Goal: Purchase product/service

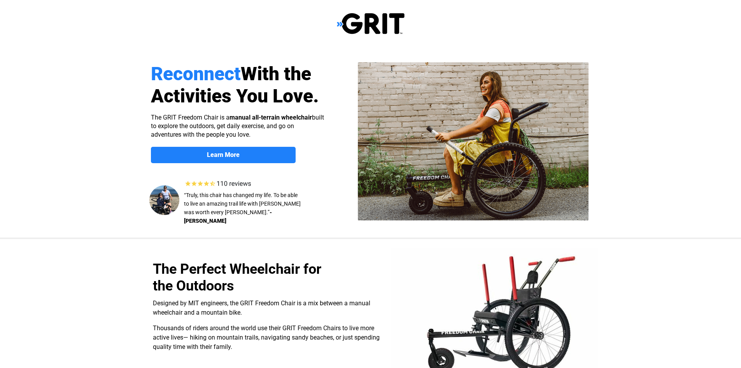
select select "US"
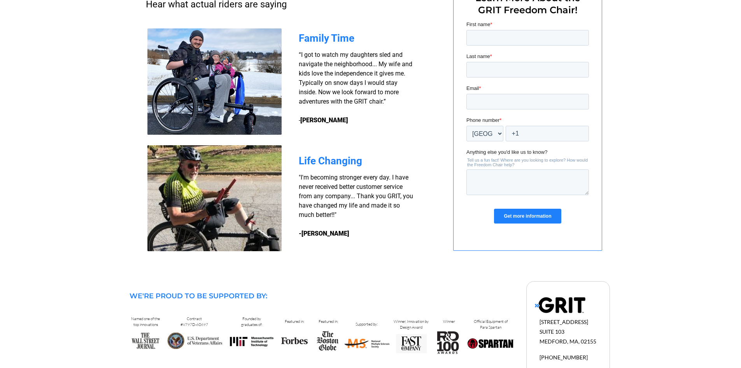
scroll to position [652, 0]
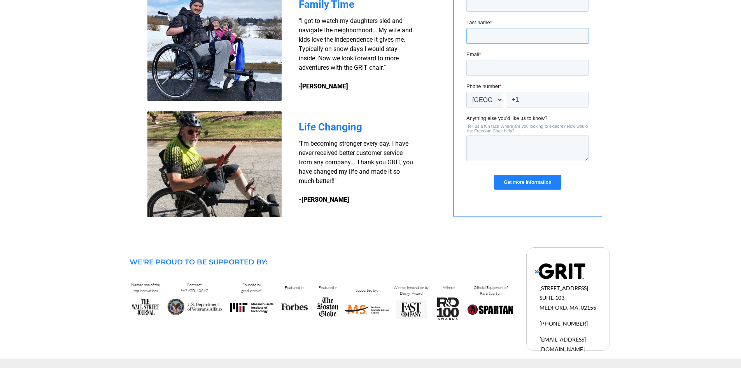
click at [503, 29] on input "Last name *" at bounding box center [527, 36] width 123 height 16
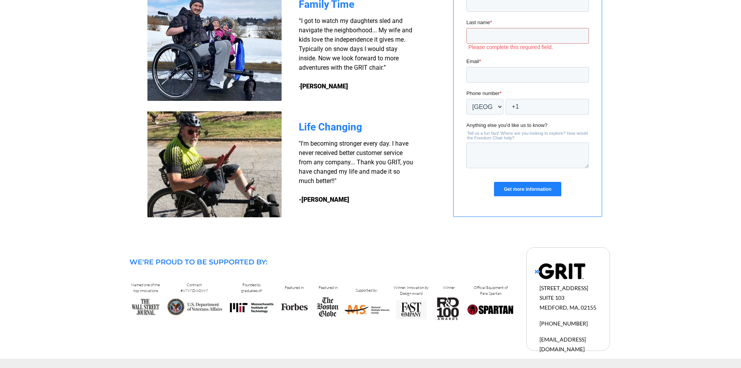
click at [653, 157] on div at bounding box center [370, 79] width 741 height 323
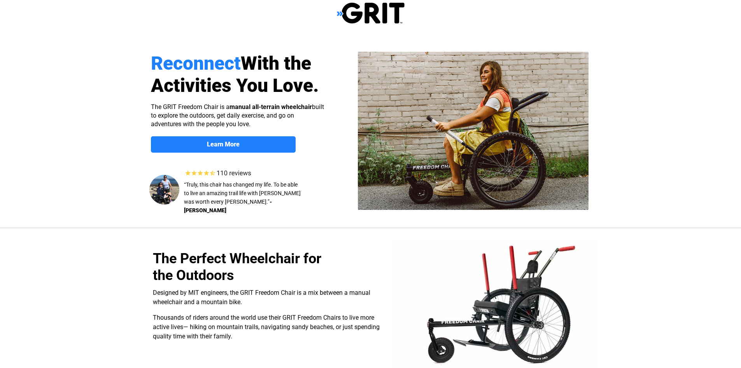
scroll to position [0, 0]
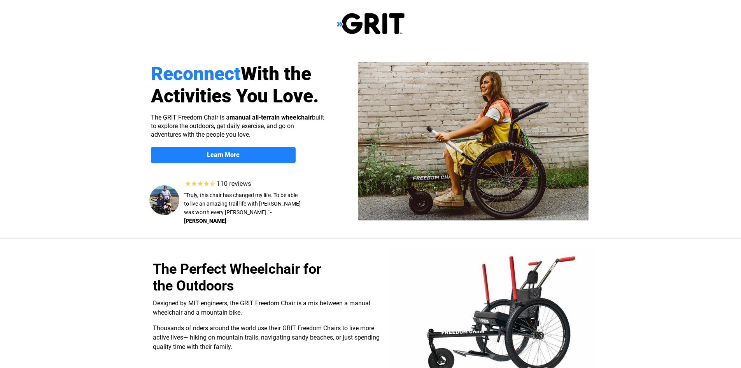
click at [162, 201] on img at bounding box center [164, 200] width 30 height 30
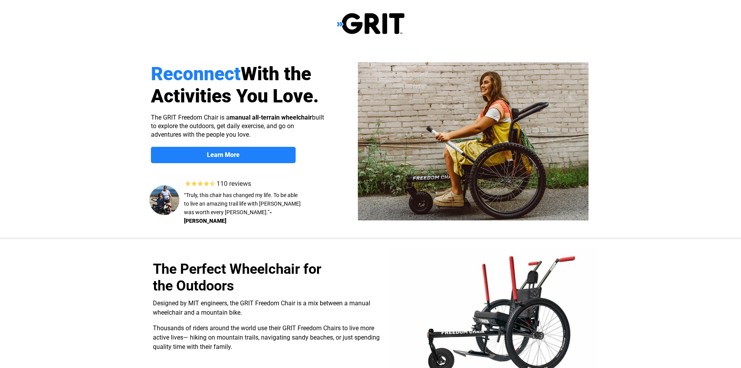
click at [162, 201] on img at bounding box center [164, 200] width 30 height 30
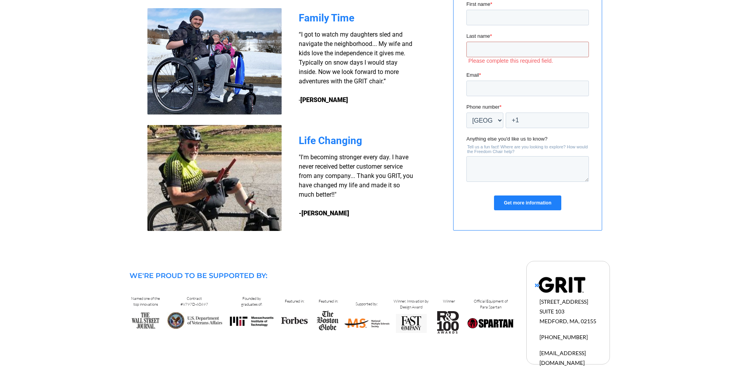
scroll to position [652, 0]
